Goal: Use online tool/utility: Utilize a website feature to perform a specific function

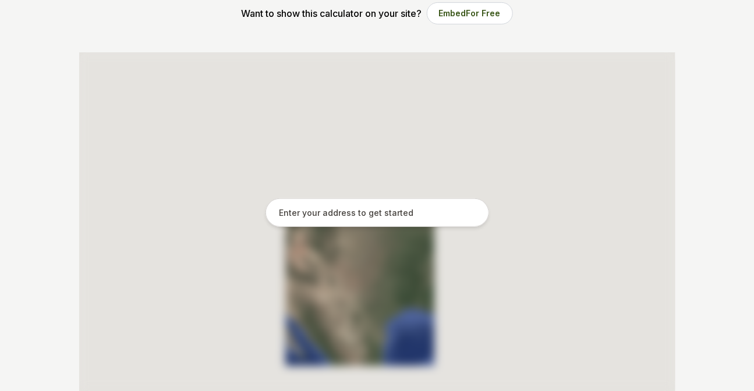
scroll to position [217, 0]
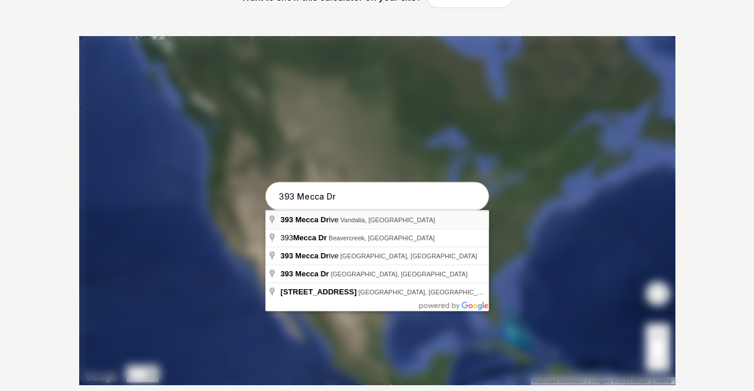
type input "[STREET_ADDRESS]"
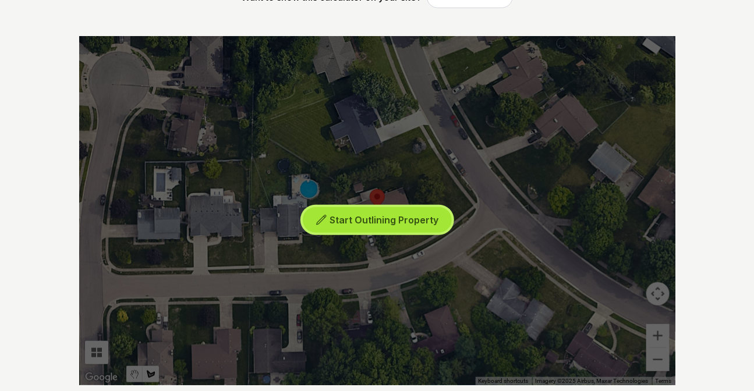
click at [415, 218] on span "Start Outlining Property" at bounding box center [384, 220] width 109 height 12
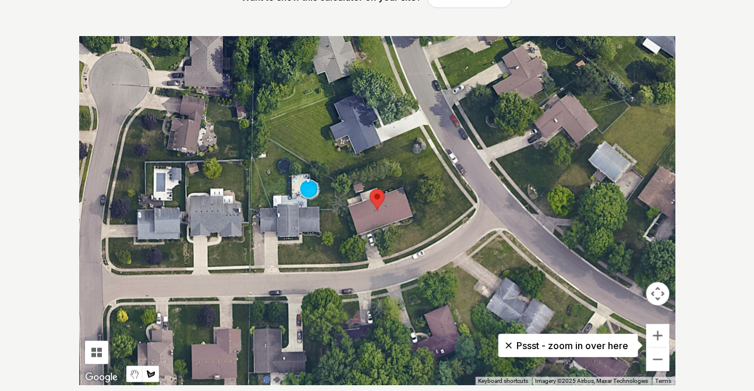
drag, startPoint x: 375, startPoint y: 239, endPoint x: 394, endPoint y: 234, distance: 19.5
click at [376, 239] on div at bounding box center [377, 210] width 596 height 349
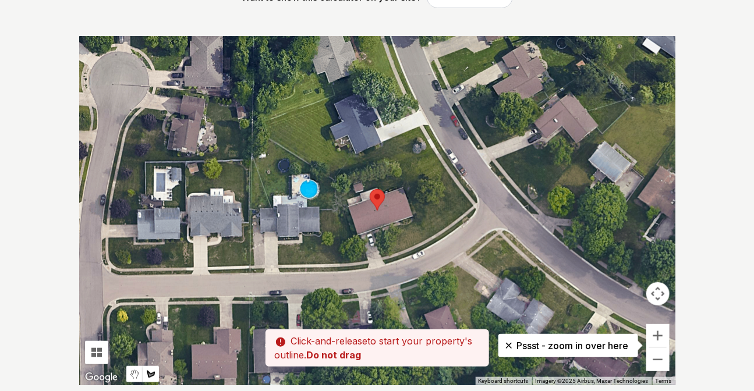
click at [418, 219] on div at bounding box center [377, 210] width 596 height 349
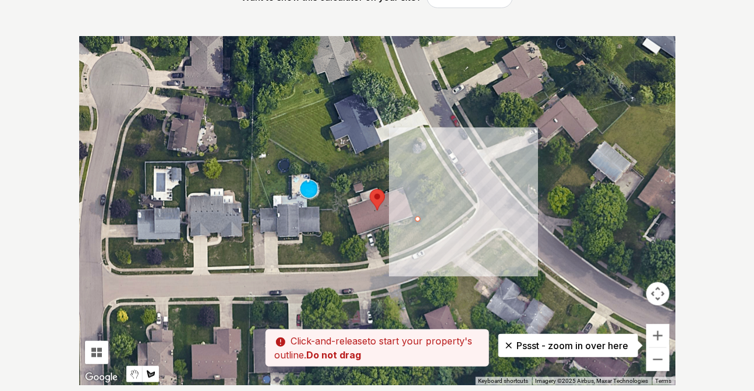
click at [407, 184] on div at bounding box center [377, 210] width 596 height 349
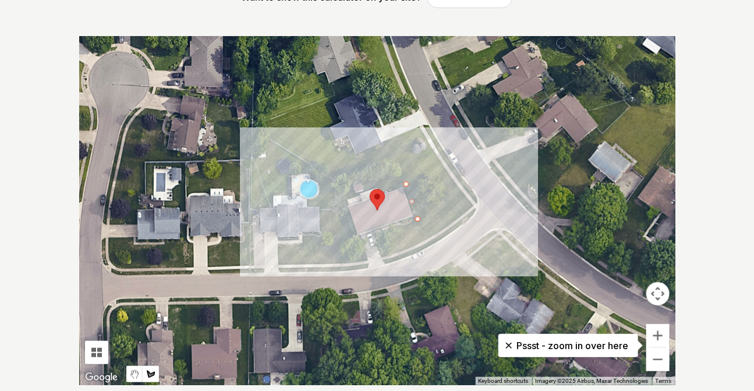
click at [340, 199] on div at bounding box center [377, 210] width 596 height 349
click at [345, 187] on div at bounding box center [377, 210] width 596 height 349
click at [398, 169] on div at bounding box center [377, 210] width 596 height 349
click at [403, 160] on div at bounding box center [377, 210] width 596 height 349
click at [441, 146] on div at bounding box center [377, 210] width 596 height 349
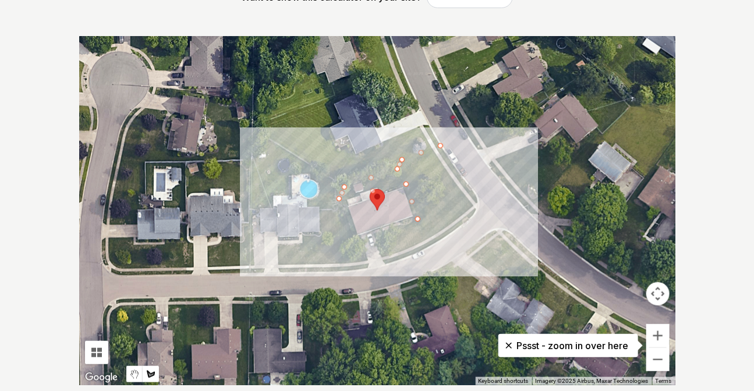
click at [467, 183] on div at bounding box center [377, 210] width 596 height 349
click at [478, 198] on div at bounding box center [377, 210] width 596 height 349
click at [472, 217] on div at bounding box center [377, 210] width 596 height 349
click at [446, 233] on div at bounding box center [377, 210] width 596 height 349
click at [385, 264] on div at bounding box center [377, 210] width 596 height 349
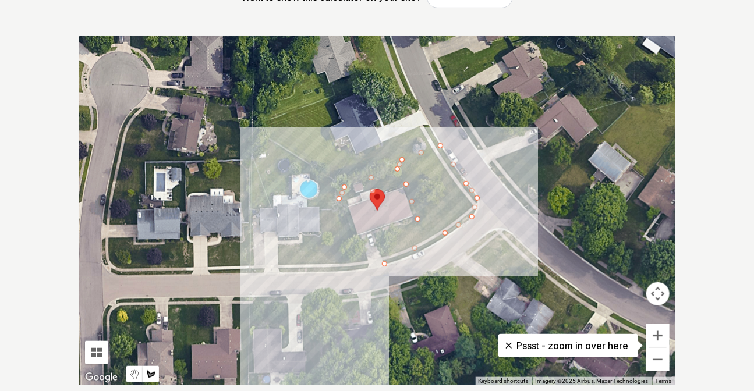
click at [341, 271] on div at bounding box center [377, 210] width 596 height 349
click at [338, 210] on div at bounding box center [377, 210] width 596 height 349
click at [355, 244] on div at bounding box center [377, 210] width 596 height 349
click at [369, 263] on div at bounding box center [377, 210] width 596 height 349
click at [383, 259] on div at bounding box center [377, 210] width 596 height 349
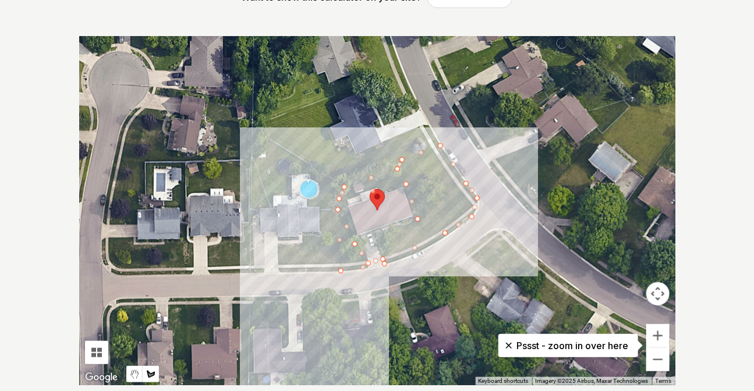
click at [377, 239] on div at bounding box center [377, 210] width 596 height 349
click at [415, 220] on div at bounding box center [377, 210] width 596 height 349
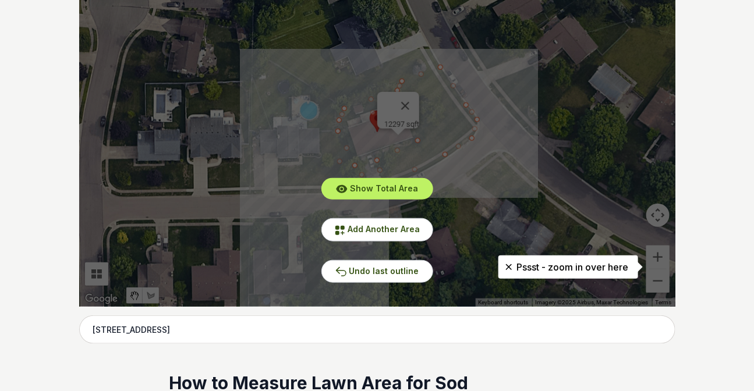
scroll to position [270, 0]
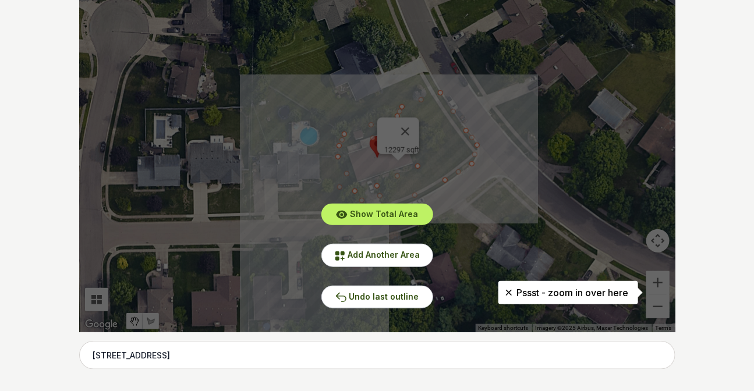
click at [464, 189] on div "Show Total Area Add Another Area Undo last outline" at bounding box center [377, 157] width 596 height 349
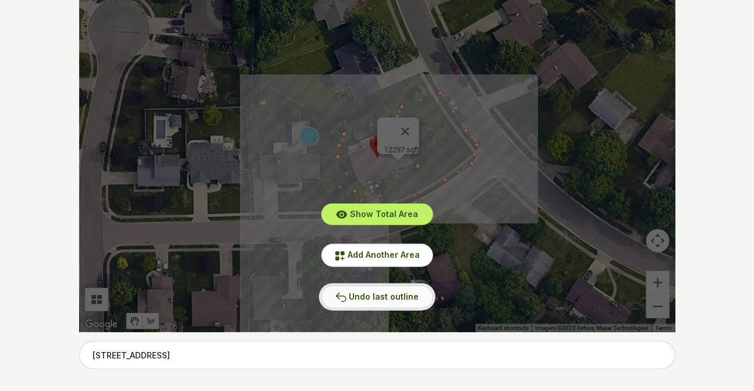
click at [378, 303] on button "Undo last outline" at bounding box center [378, 297] width 112 height 23
